Goal: Find specific page/section: Find specific page/section

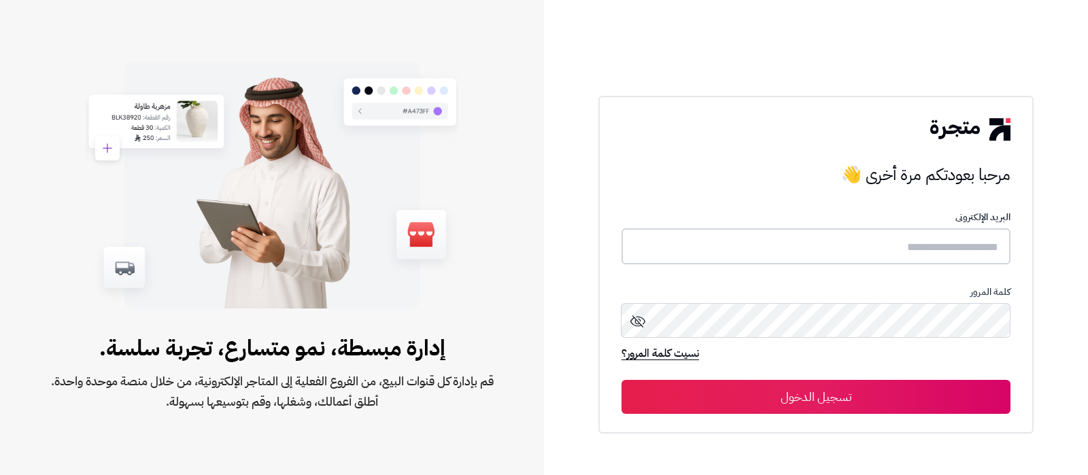
type input "**********"
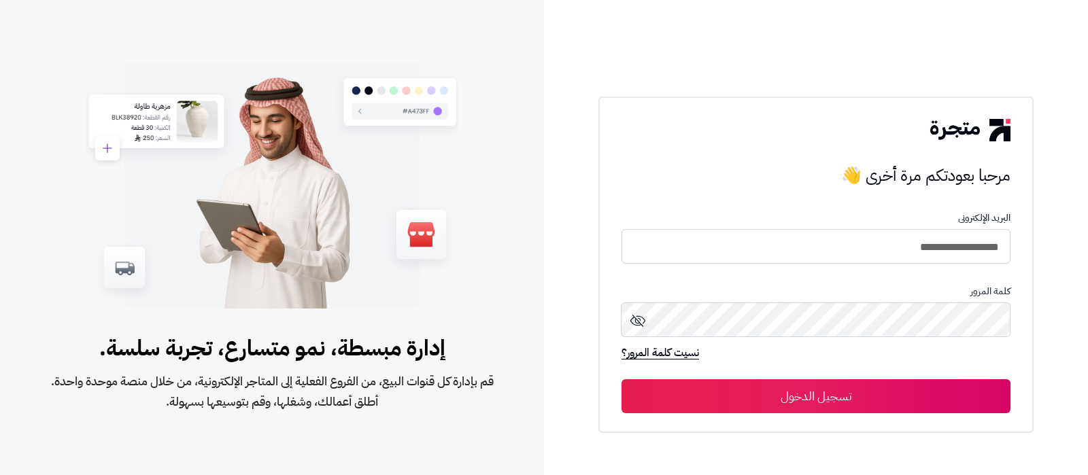
click at [810, 400] on button "تسجيل الدخول" at bounding box center [815, 396] width 389 height 34
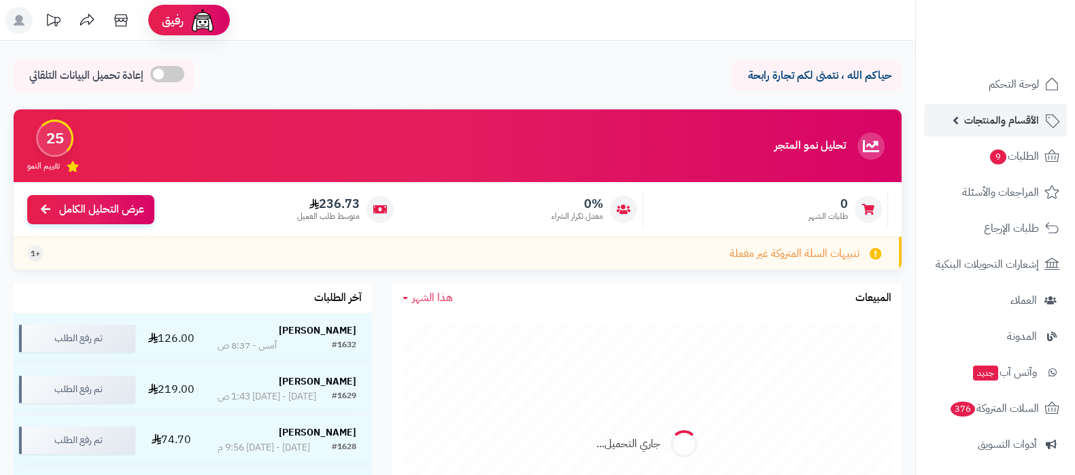
click at [978, 128] on span "الأقسام والمنتجات" at bounding box center [1001, 120] width 75 height 19
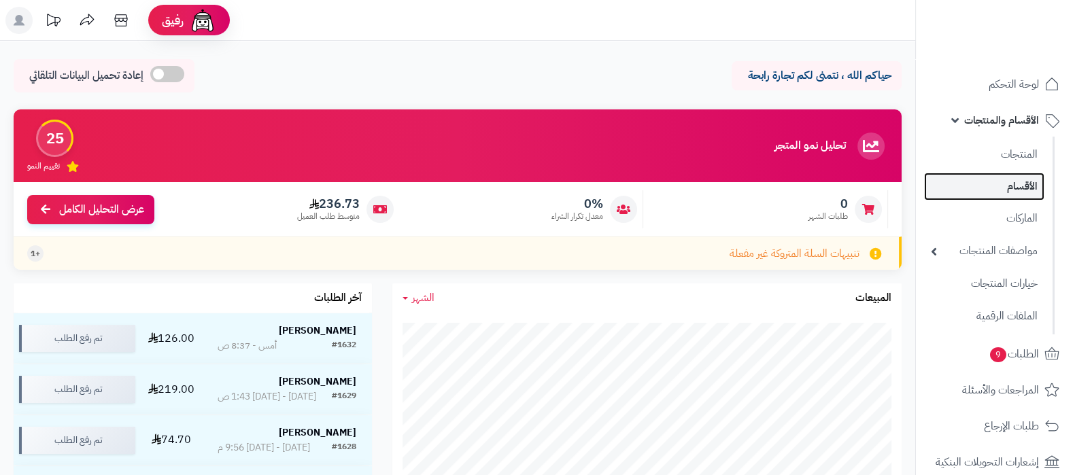
click at [992, 186] on link "الأقسام" at bounding box center [984, 187] width 120 height 28
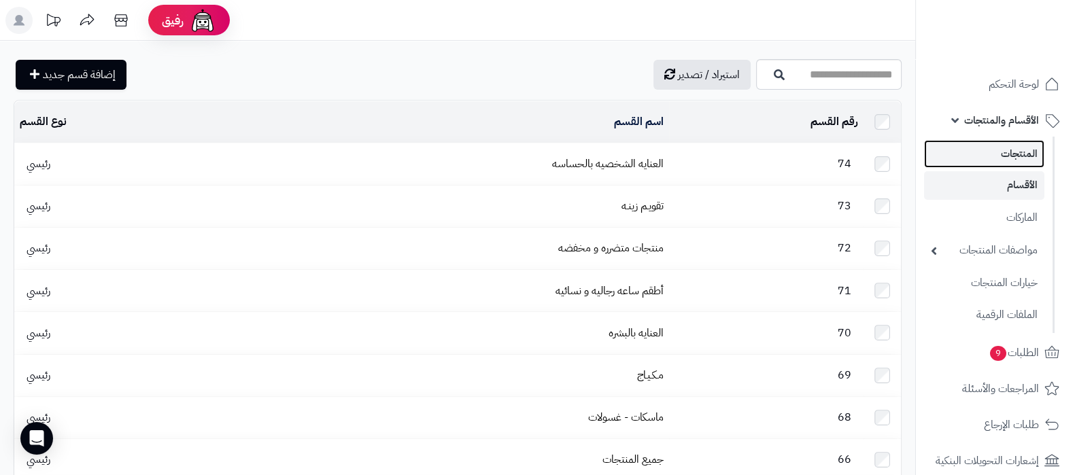
click at [996, 155] on link "المنتجات" at bounding box center [984, 154] width 120 height 28
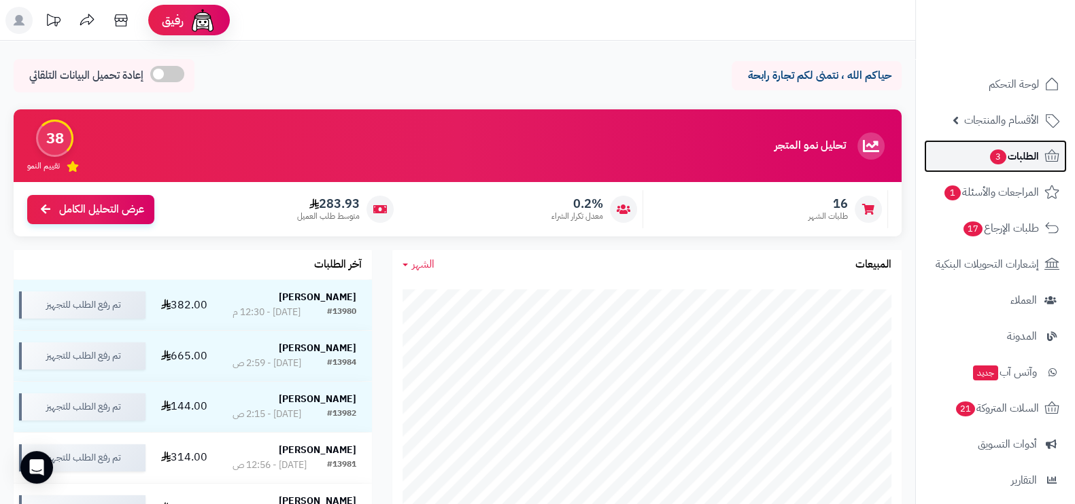
click at [990, 154] on span "3" at bounding box center [998, 157] width 16 height 15
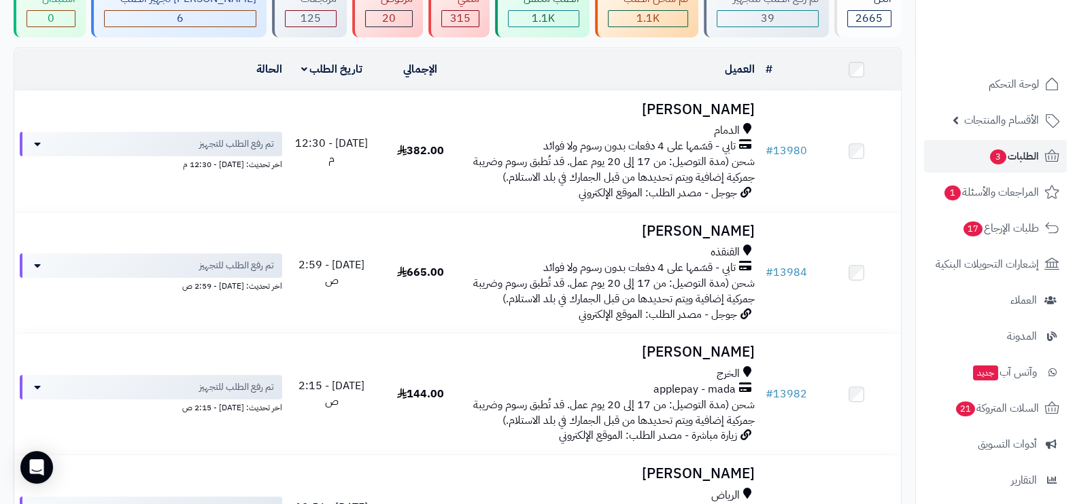
scroll to position [84, 0]
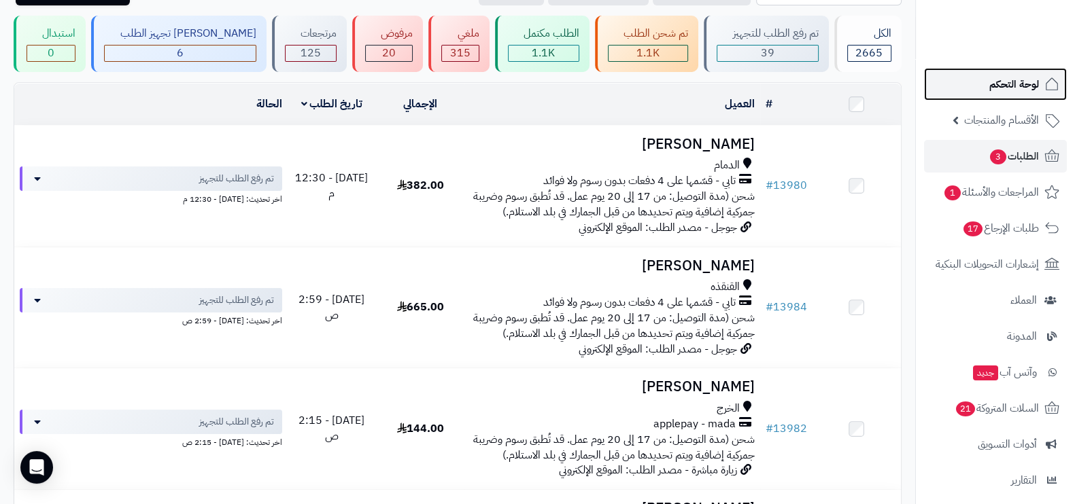
click at [1002, 84] on span "لوحة التحكم" at bounding box center [1014, 84] width 50 height 19
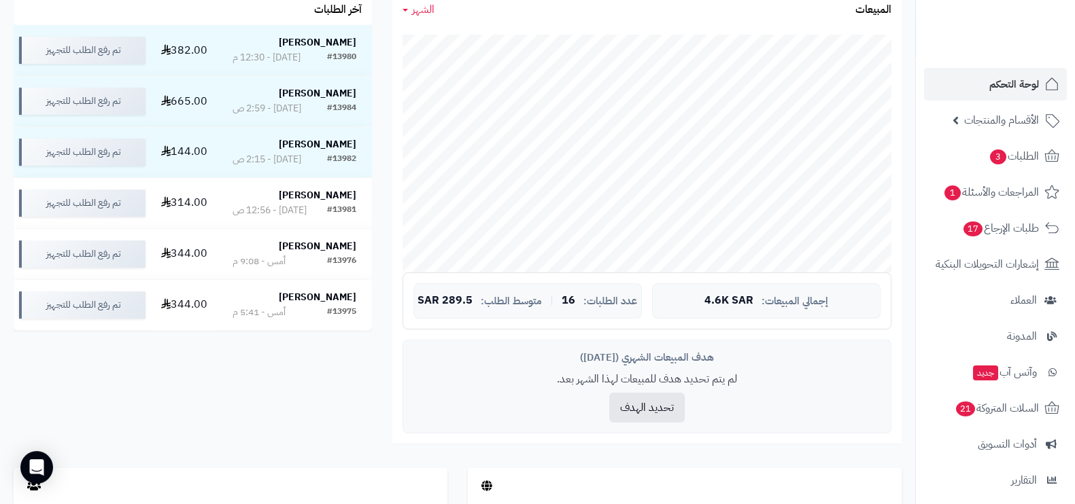
scroll to position [510, 0]
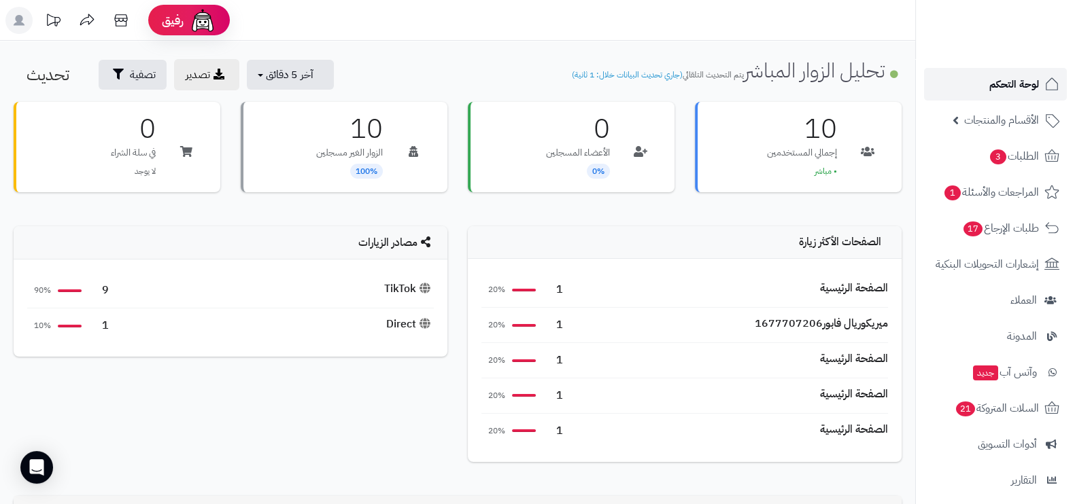
click at [1006, 91] on span "لوحة التحكم" at bounding box center [1014, 84] width 50 height 19
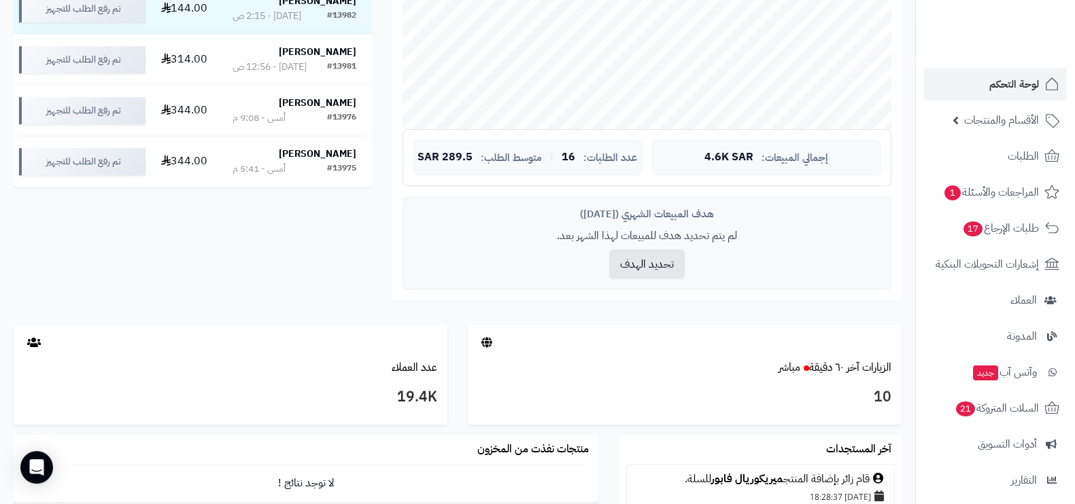
scroll to position [425, 0]
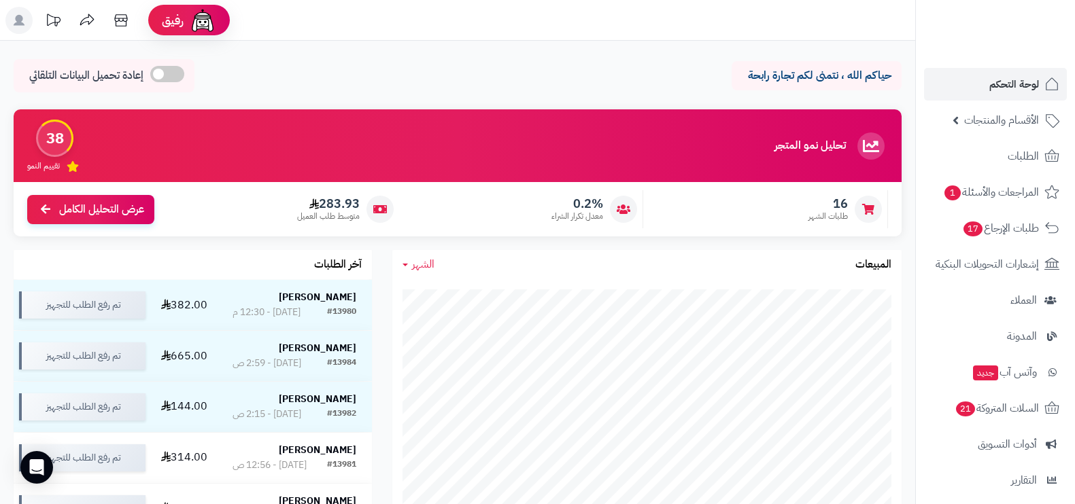
scroll to position [425, 0]
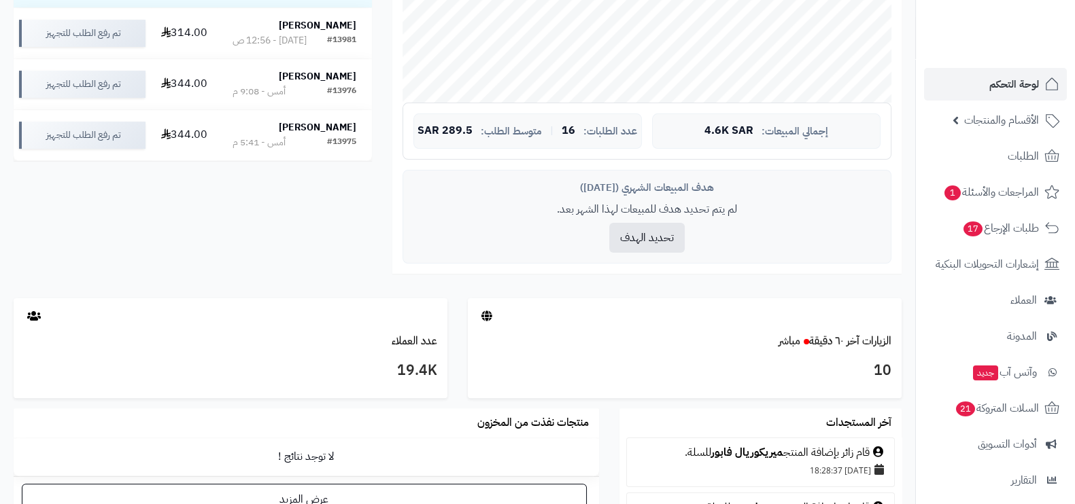
scroll to position [425, 0]
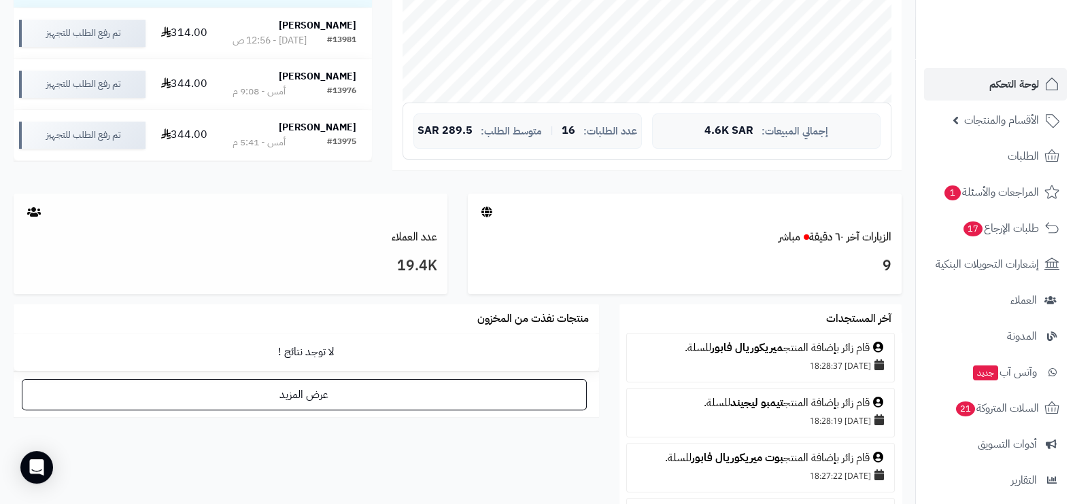
scroll to position [425, 0]
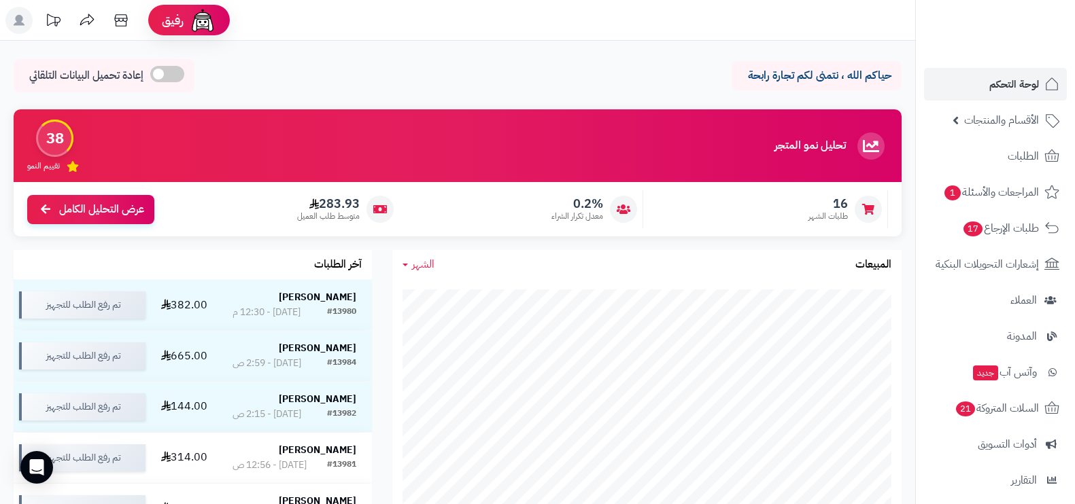
scroll to position [425, 0]
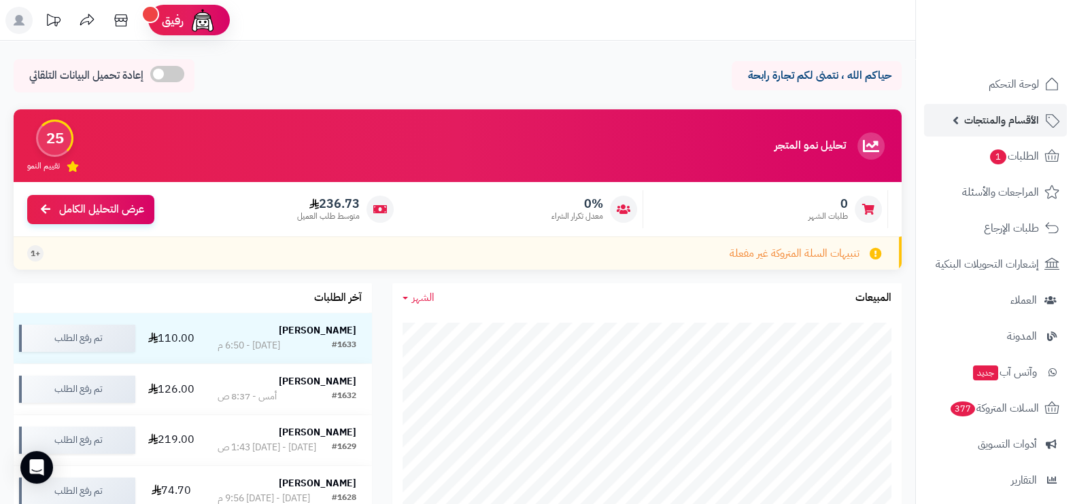
click at [992, 125] on span "الأقسام والمنتجات" at bounding box center [1001, 120] width 75 height 19
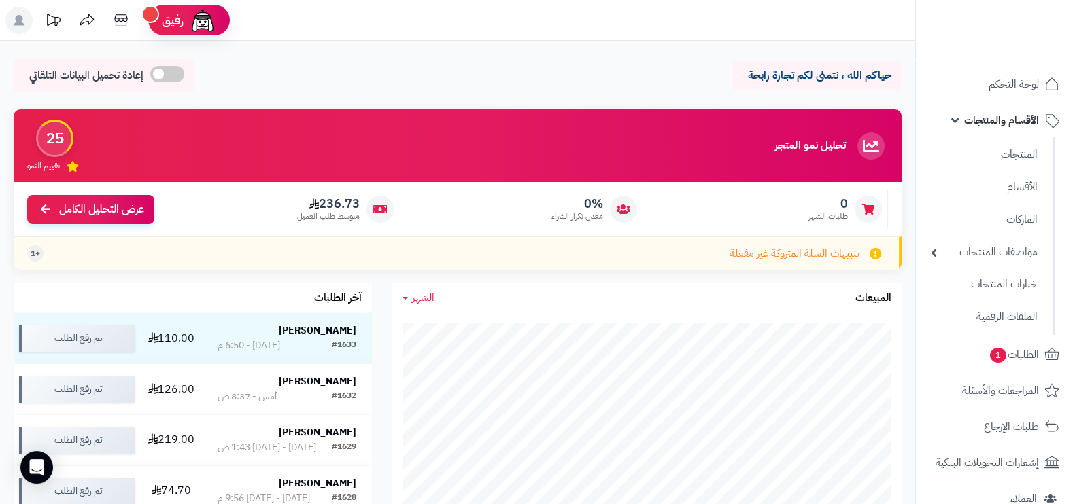
click at [992, 202] on ul "المنتجات الأقسام الماركات مواصفات المنتجات مواصفات المنتجات أنواع المواصفات خيا…" at bounding box center [985, 236] width 139 height 198
click at [994, 194] on link "الأقسام" at bounding box center [984, 187] width 120 height 28
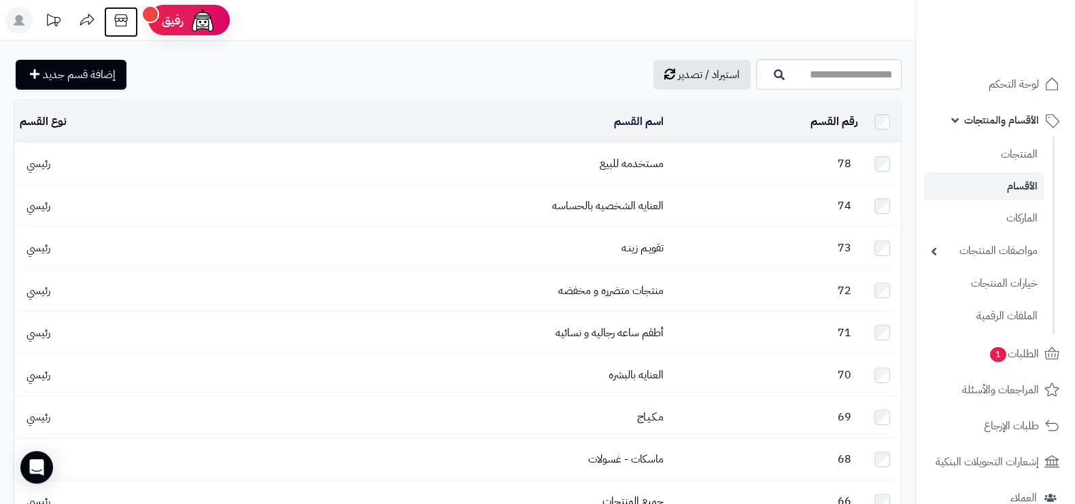
click at [117, 21] on icon at bounding box center [120, 20] width 13 height 12
